Goal: Transaction & Acquisition: Book appointment/travel/reservation

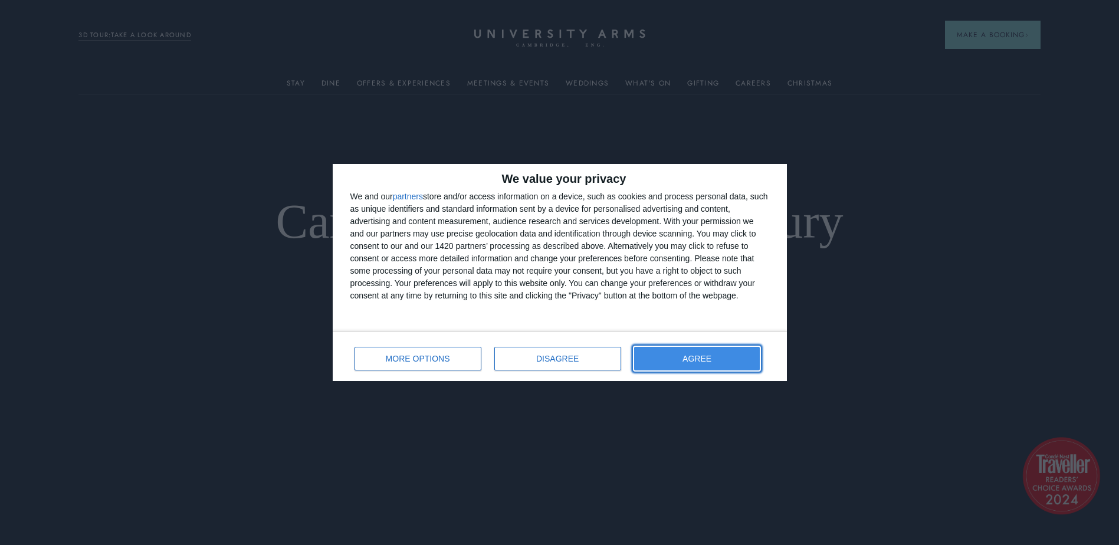
click at [719, 358] on button "AGREE" at bounding box center [697, 359] width 126 height 24
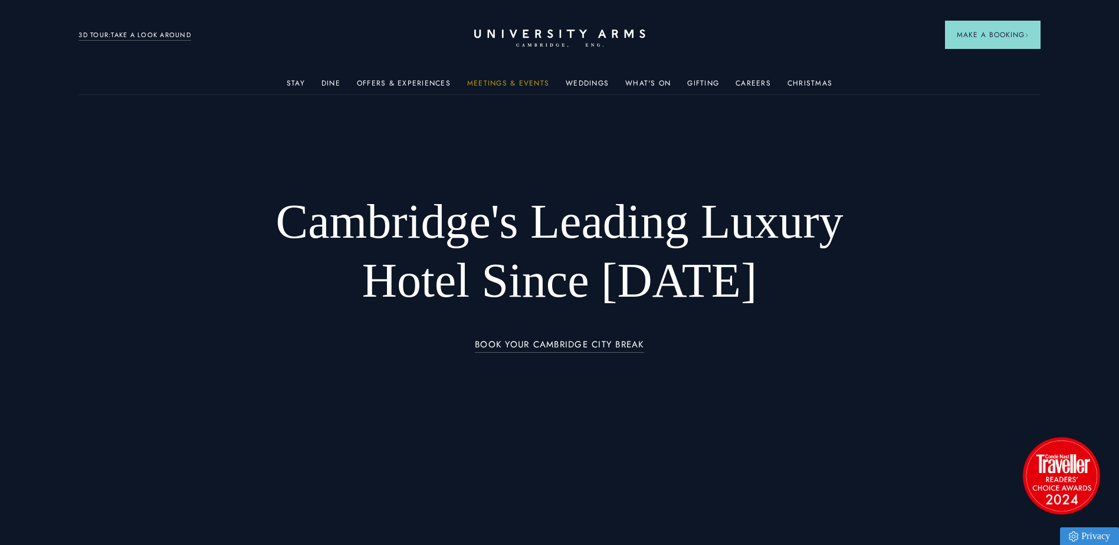
click at [493, 83] on link "Meetings & Events" at bounding box center [508, 86] width 82 height 15
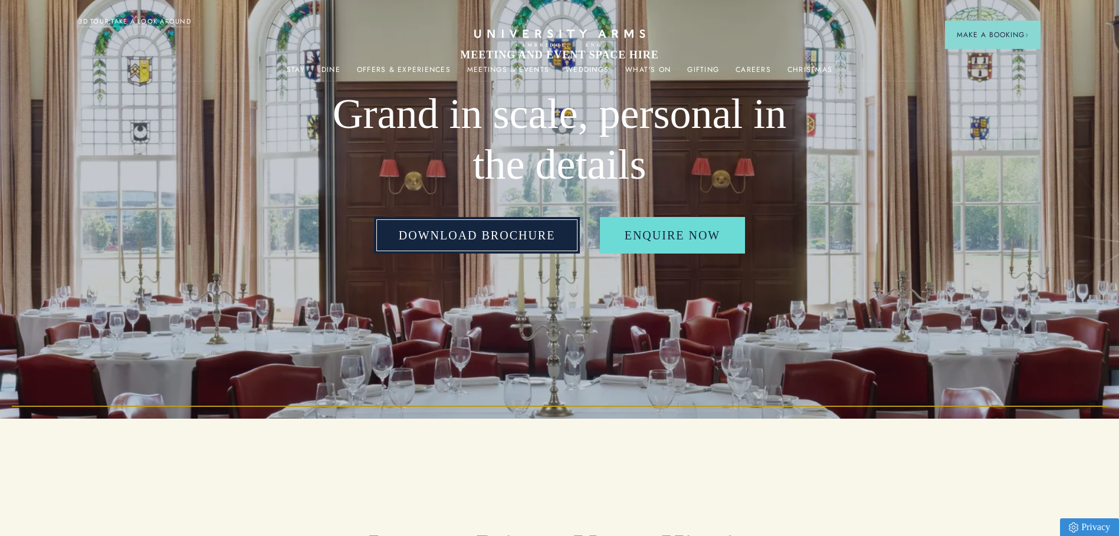
scroll to position [118, 0]
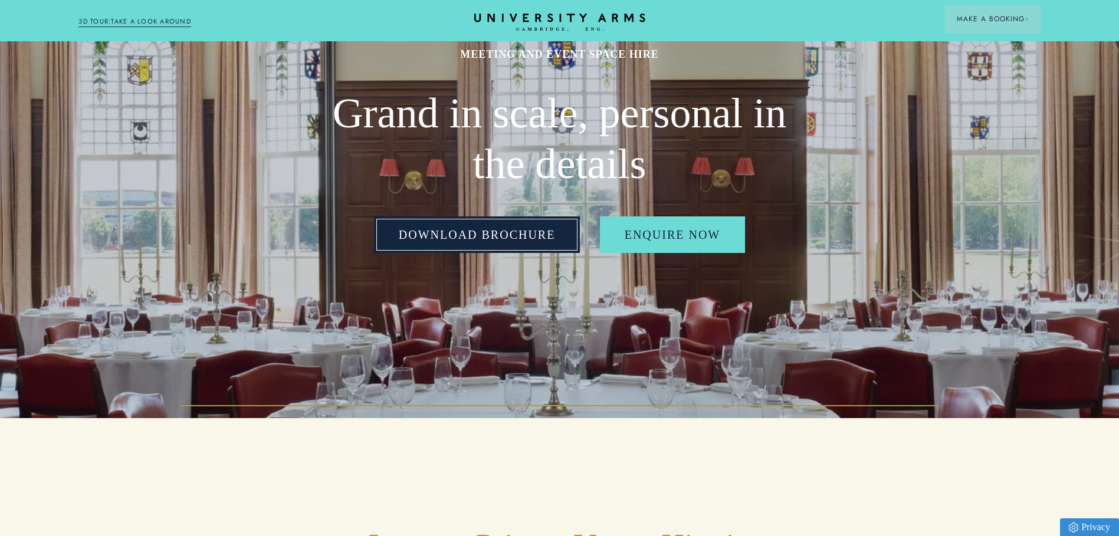
click at [457, 238] on link "Download Brochure" at bounding box center [477, 235] width 206 height 37
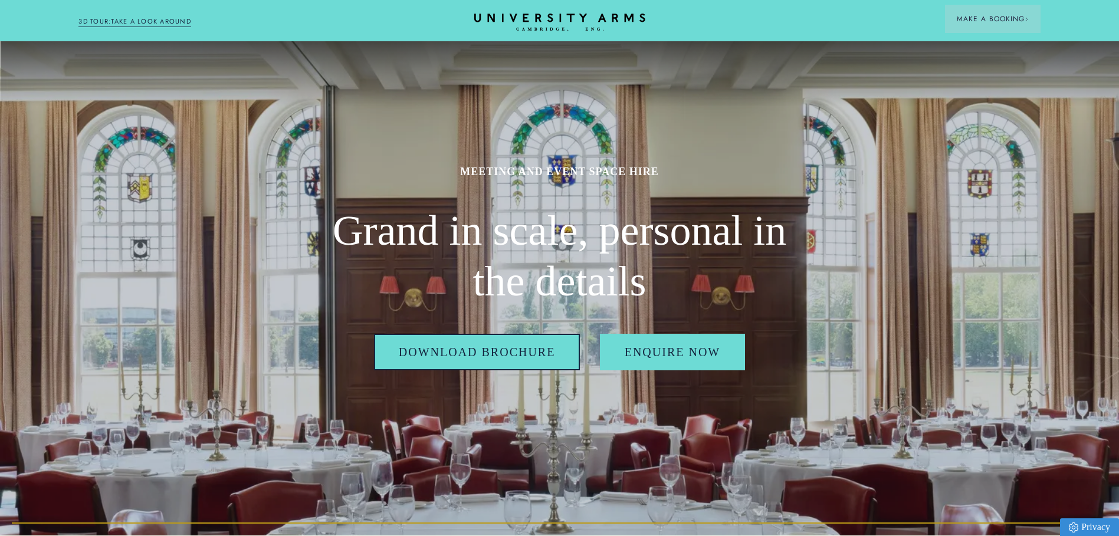
scroll to position [0, 0]
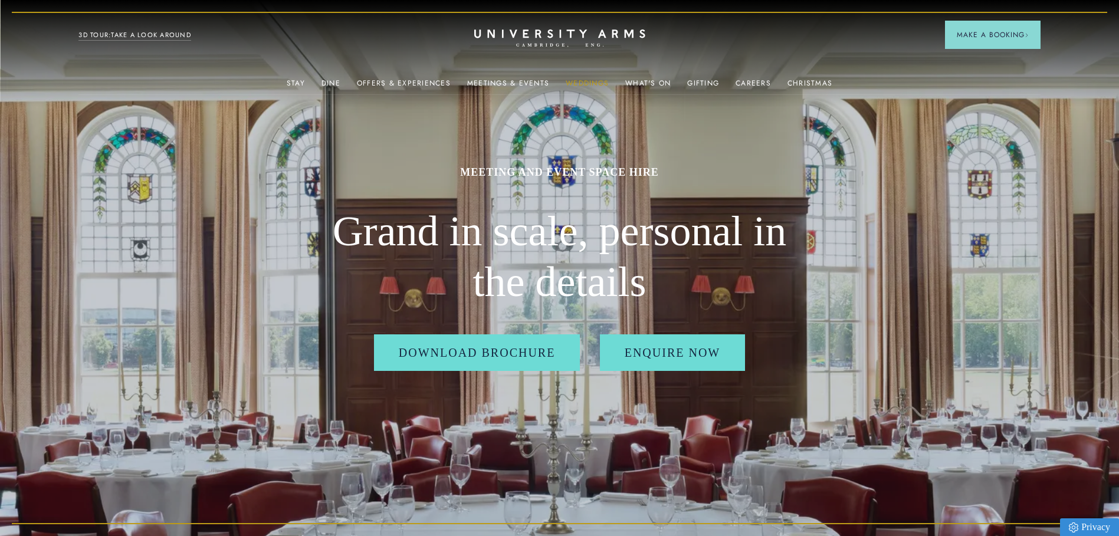
click at [602, 84] on link "Weddings" at bounding box center [587, 86] width 43 height 15
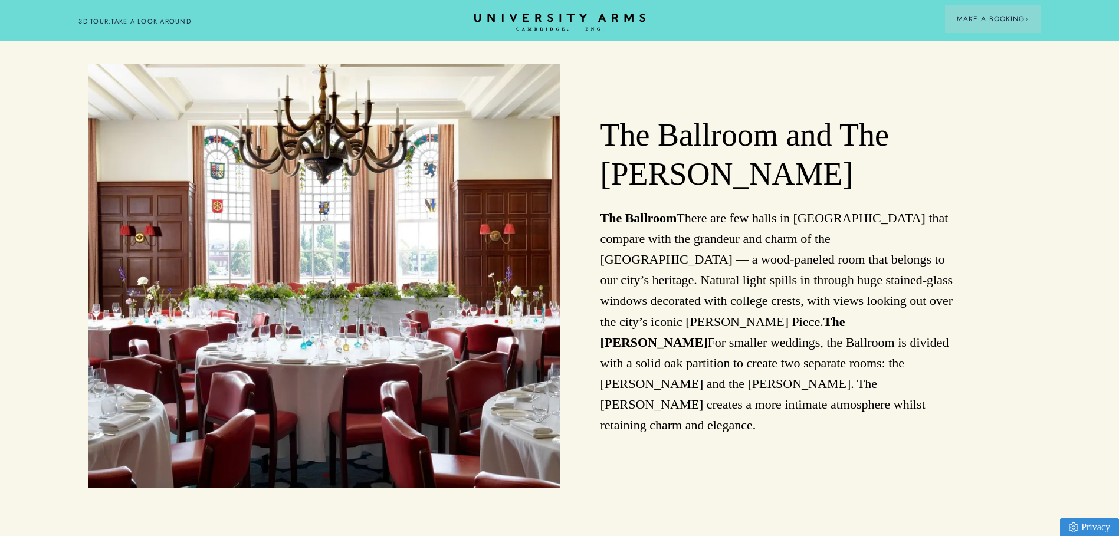
scroll to position [1534, 0]
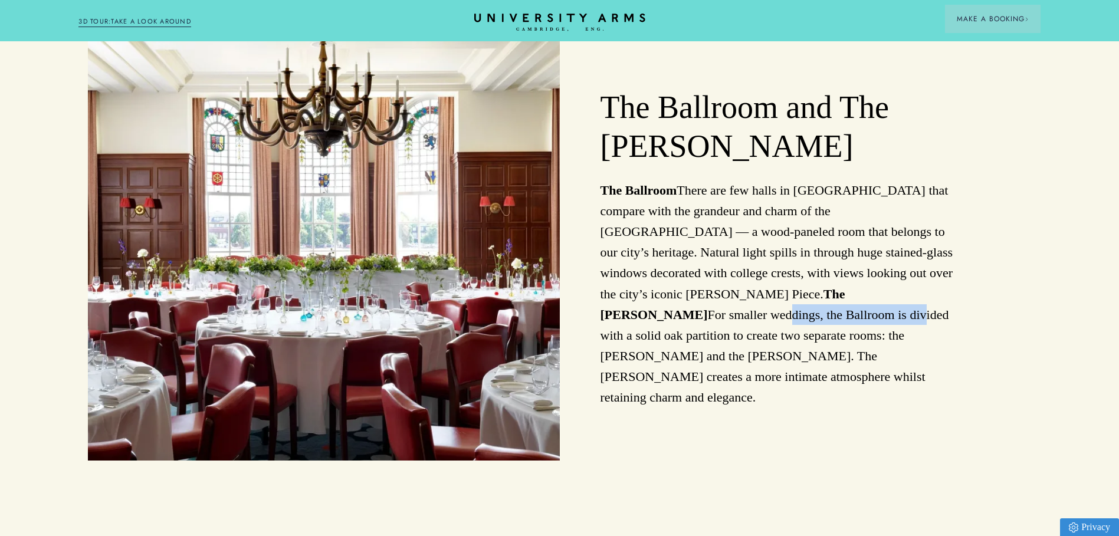
drag, startPoint x: 692, startPoint y: 395, endPoint x: 809, endPoint y: 395, distance: 116.8
click at [809, 395] on p "The Ballroom There are few halls in [GEOGRAPHIC_DATA] that compare with the gra…" at bounding box center [777, 294] width 353 height 228
drag, startPoint x: 809, startPoint y: 395, endPoint x: 727, endPoint y: 430, distance: 88.5
click at [727, 408] on p "The Ballroom There are few halls in [GEOGRAPHIC_DATA] that compare with the gra…" at bounding box center [777, 294] width 353 height 228
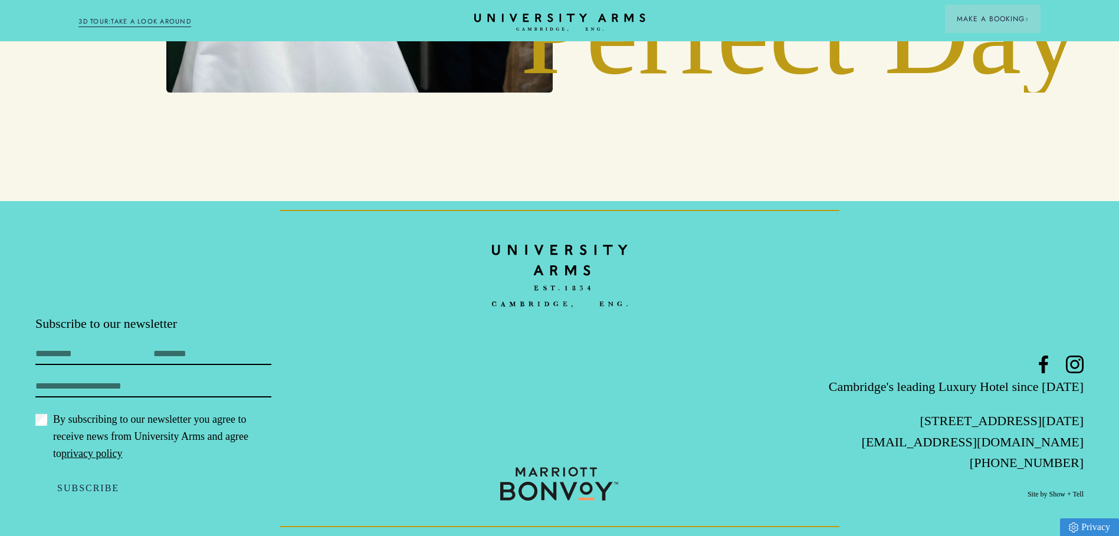
scroll to position [0, 0]
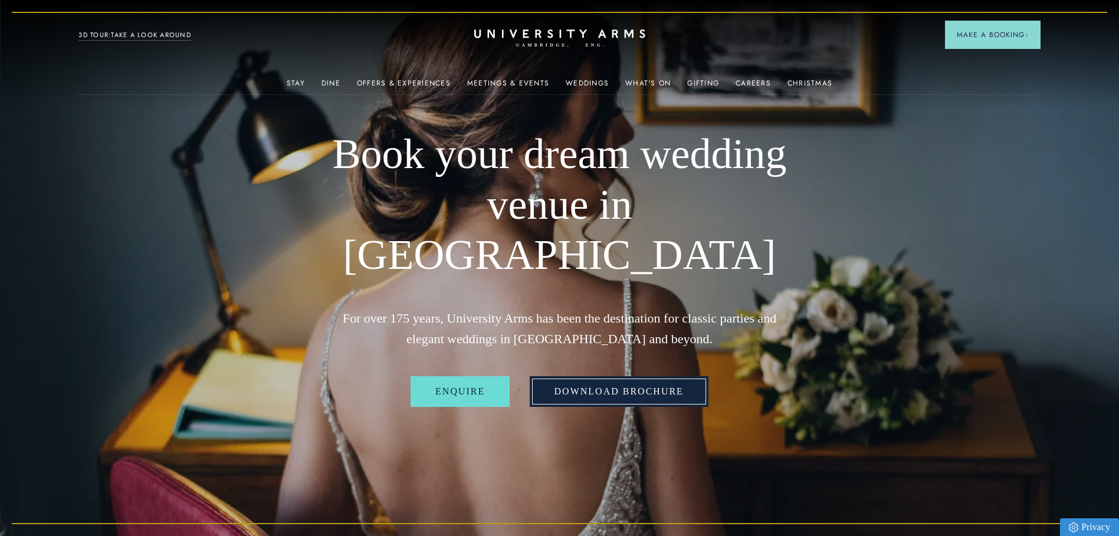
click at [591, 376] on link "Download Brochure" at bounding box center [619, 391] width 179 height 31
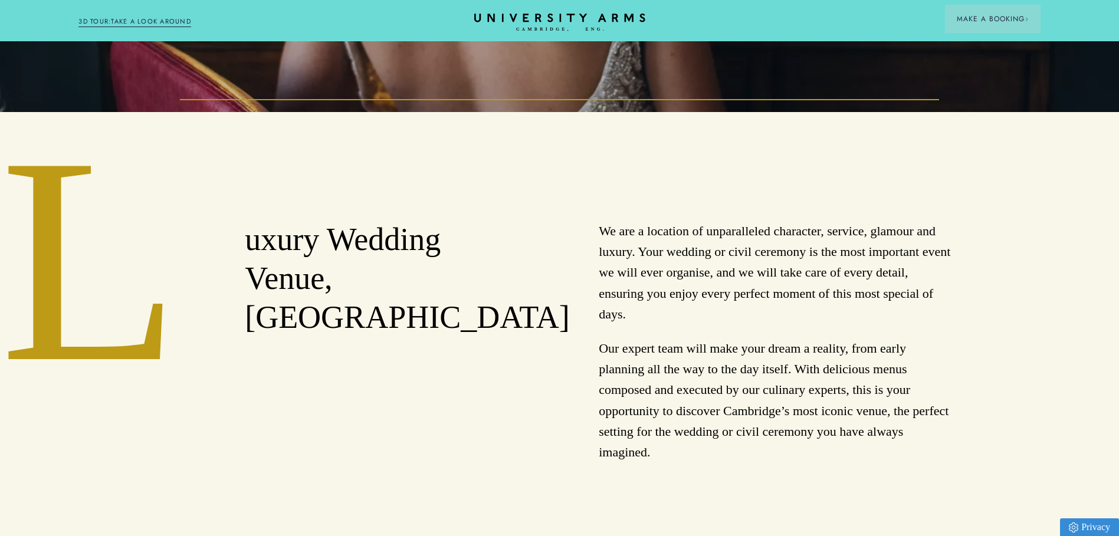
scroll to position [295, 0]
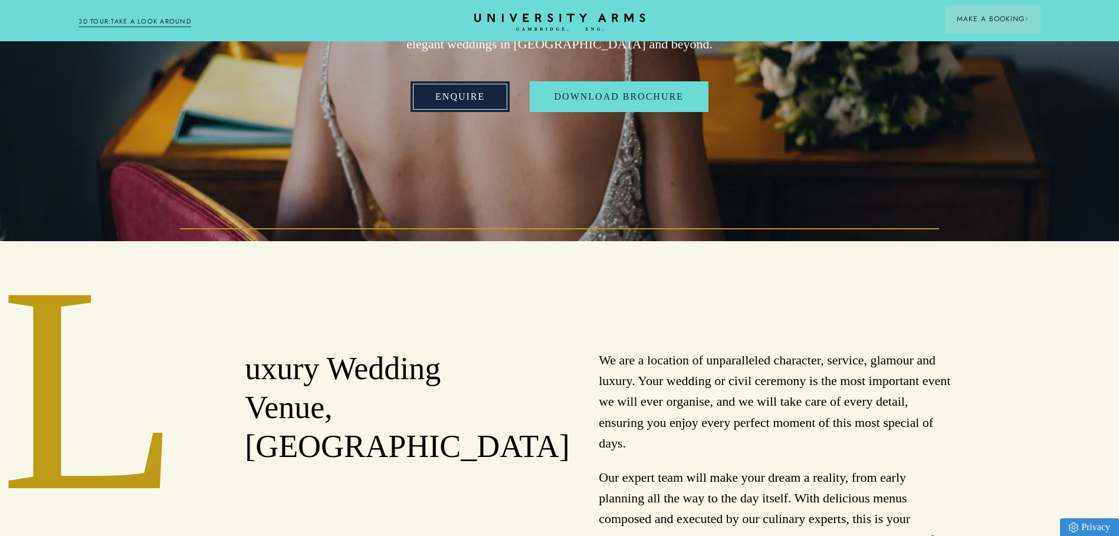
click at [442, 81] on link "Enquire" at bounding box center [460, 96] width 99 height 31
click at [464, 81] on link "Enquire" at bounding box center [460, 96] width 99 height 31
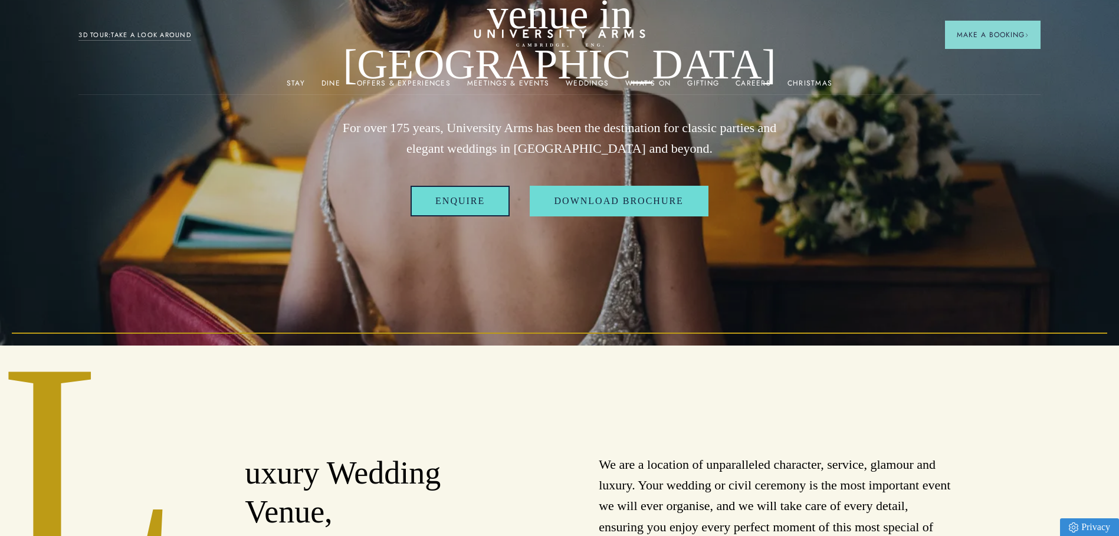
scroll to position [0, 0]
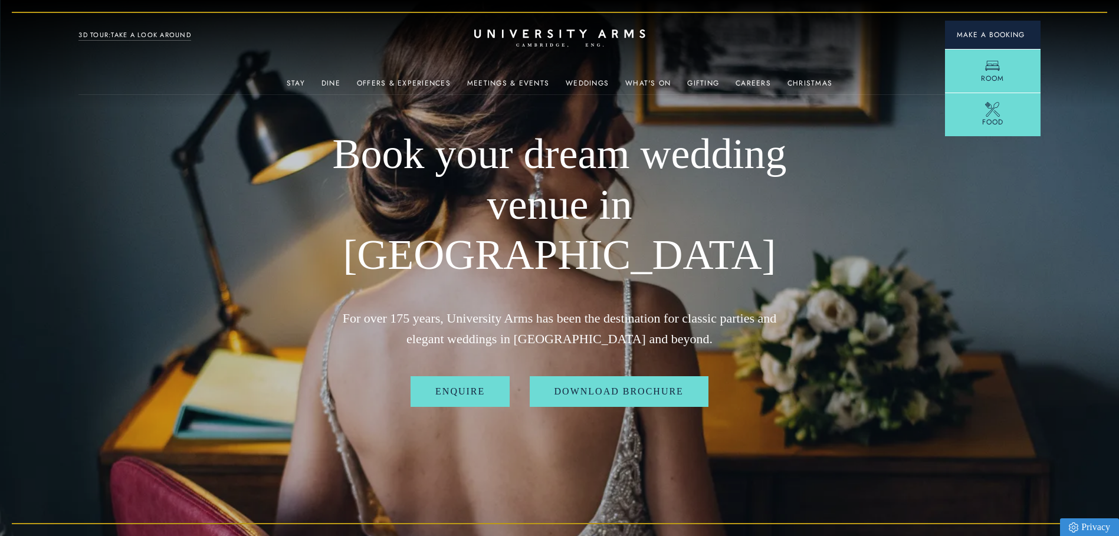
click at [1004, 29] on span "Make a Booking" at bounding box center [993, 34] width 72 height 11
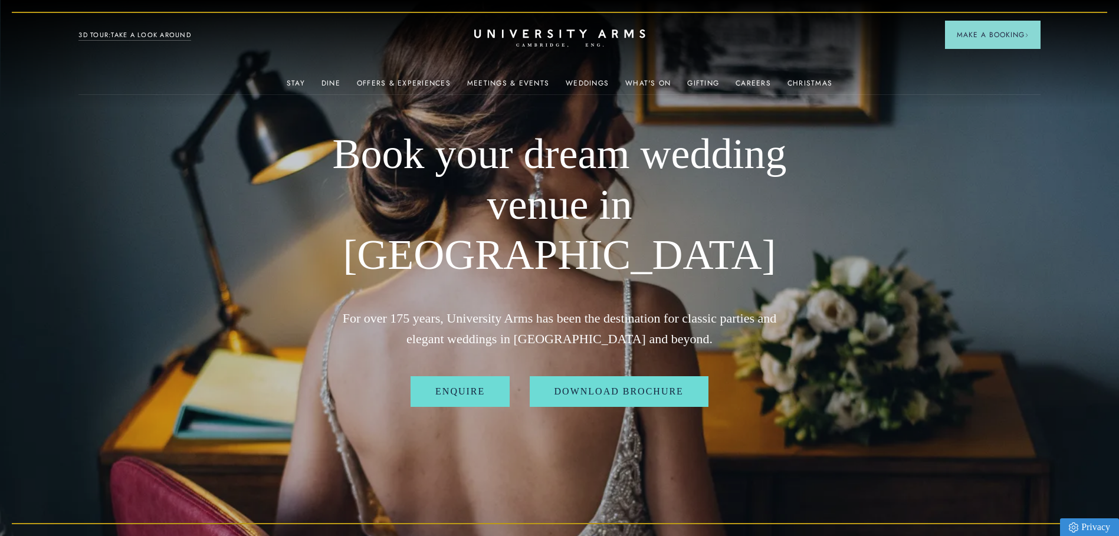
click at [872, 260] on img at bounding box center [559, 268] width 1119 height 536
click at [463, 376] on link "Enquire" at bounding box center [460, 391] width 99 height 31
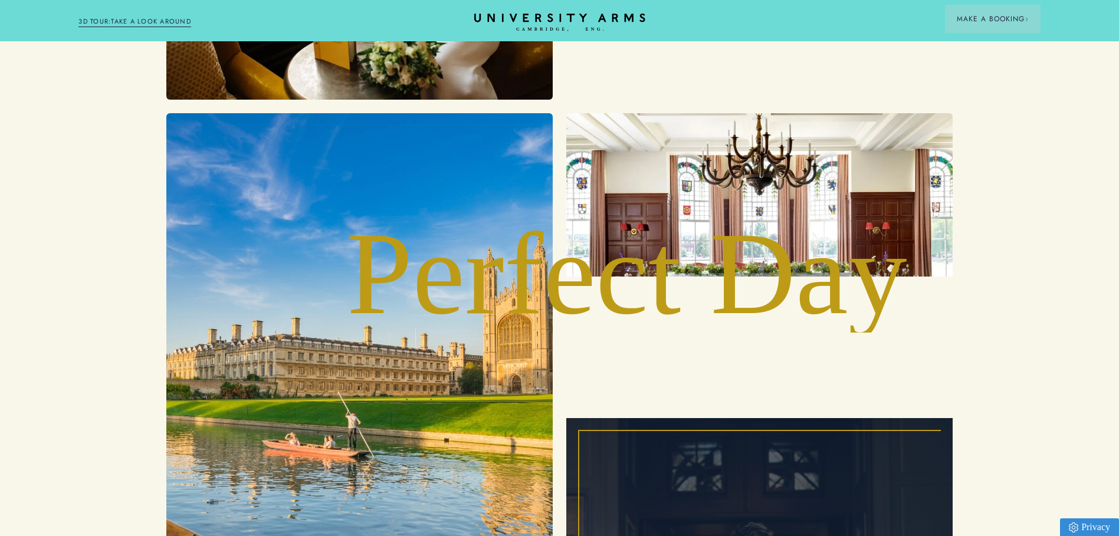
scroll to position [3540, 0]
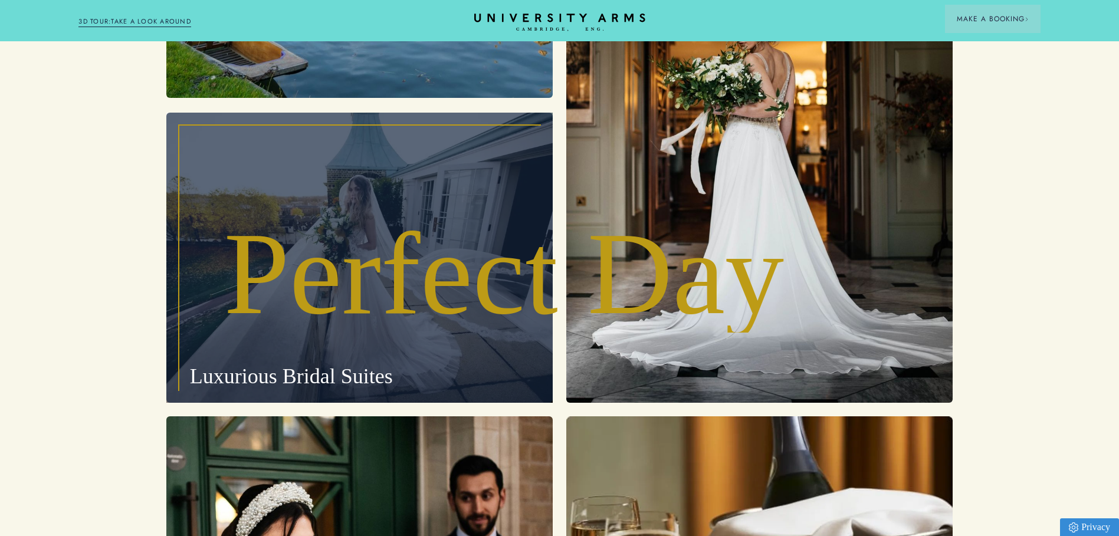
click at [259, 241] on p "Luxurious Bridal Suites" at bounding box center [359, 258] width 386 height 290
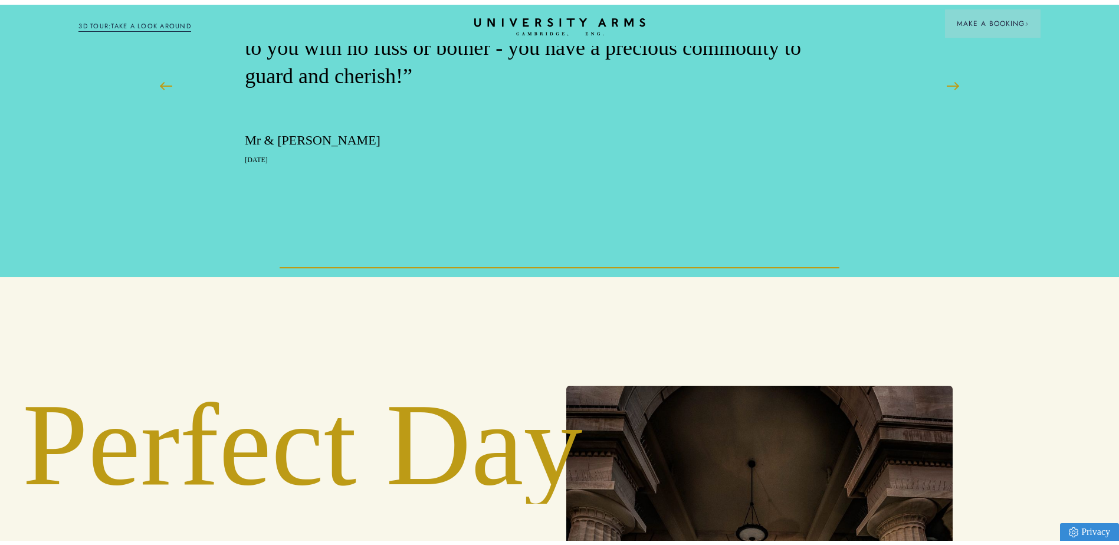
scroll to position [0, 0]
